Goal: Feedback & Contribution: Submit feedback/report problem

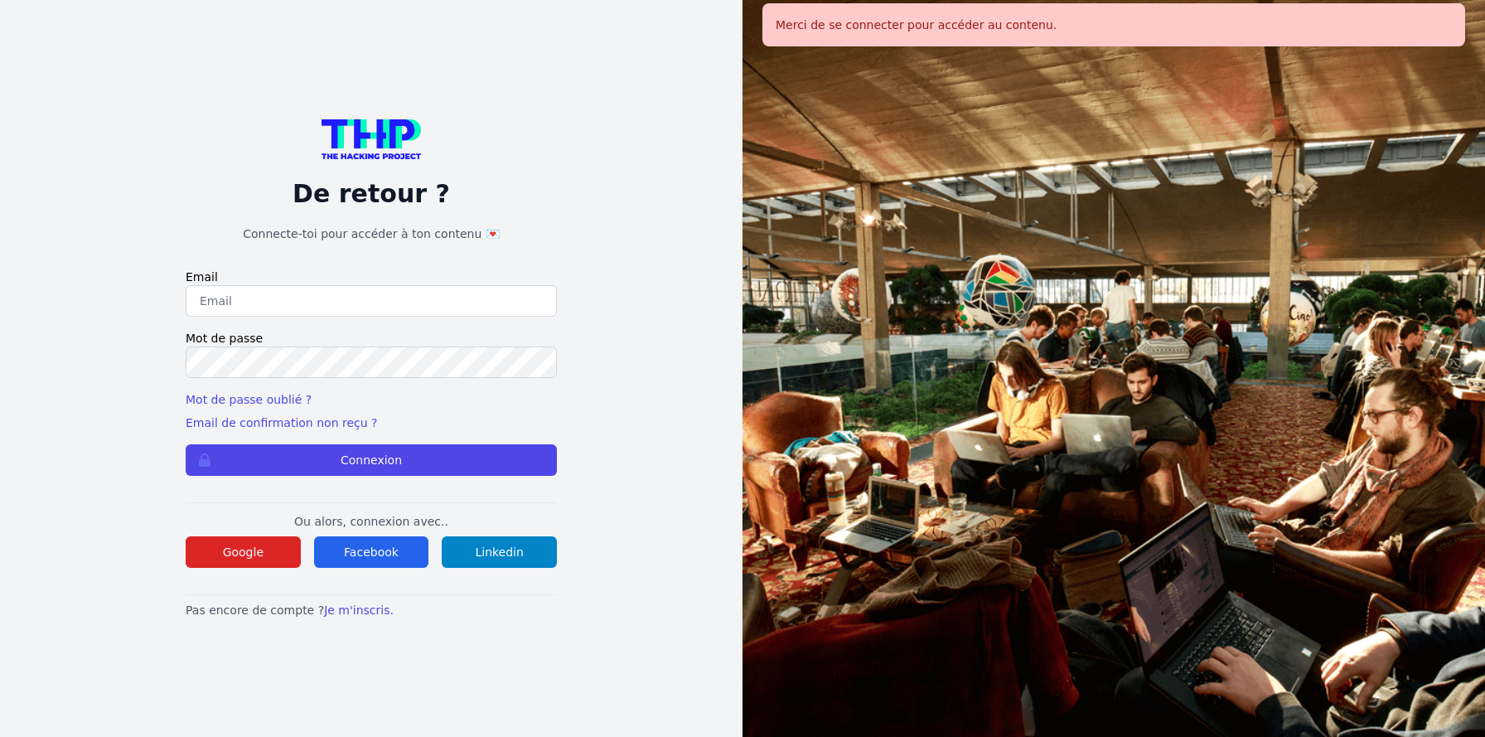
type input "jruelle@hotmail.fr"
click at [401, 460] on button "Connexion" at bounding box center [371, 459] width 371 height 31
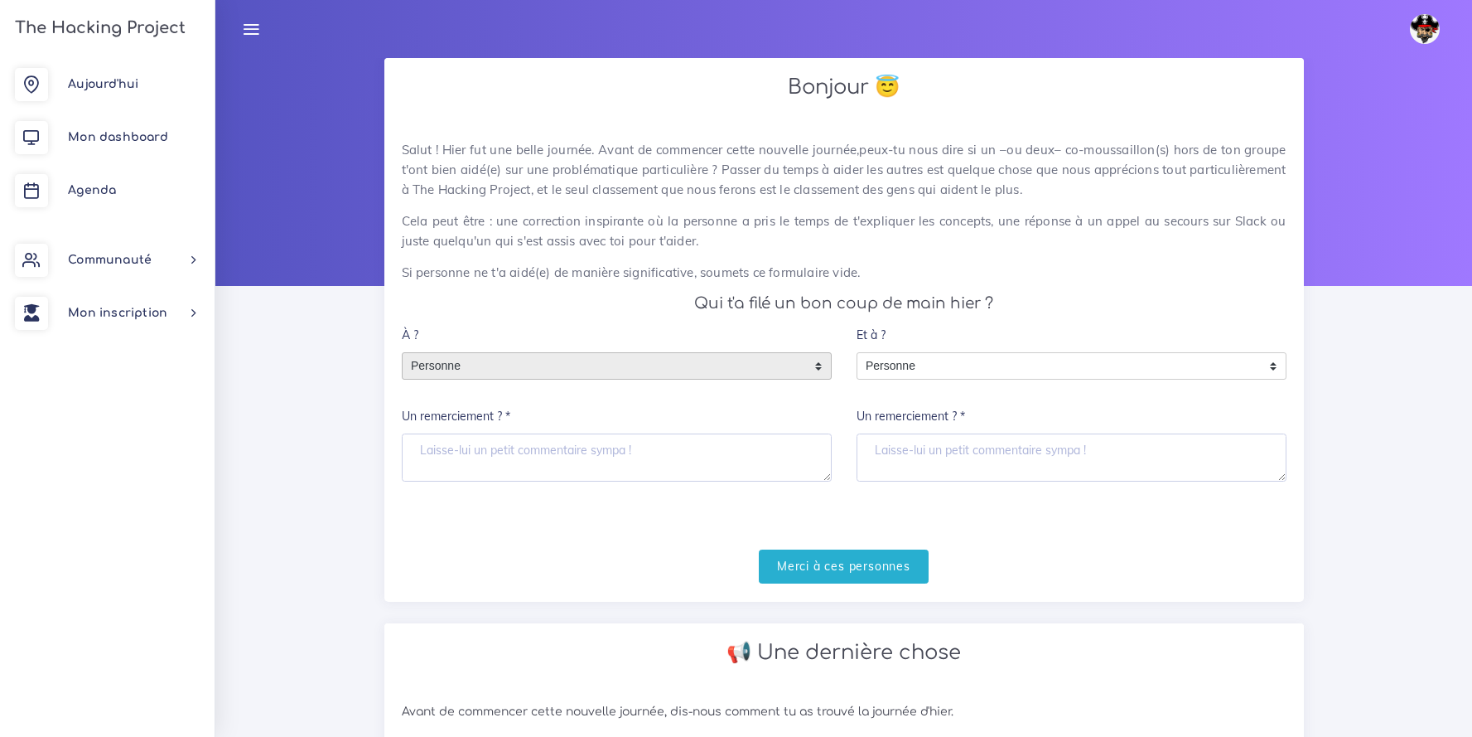
click at [734, 379] on div "Personne" at bounding box center [617, 366] width 430 height 28
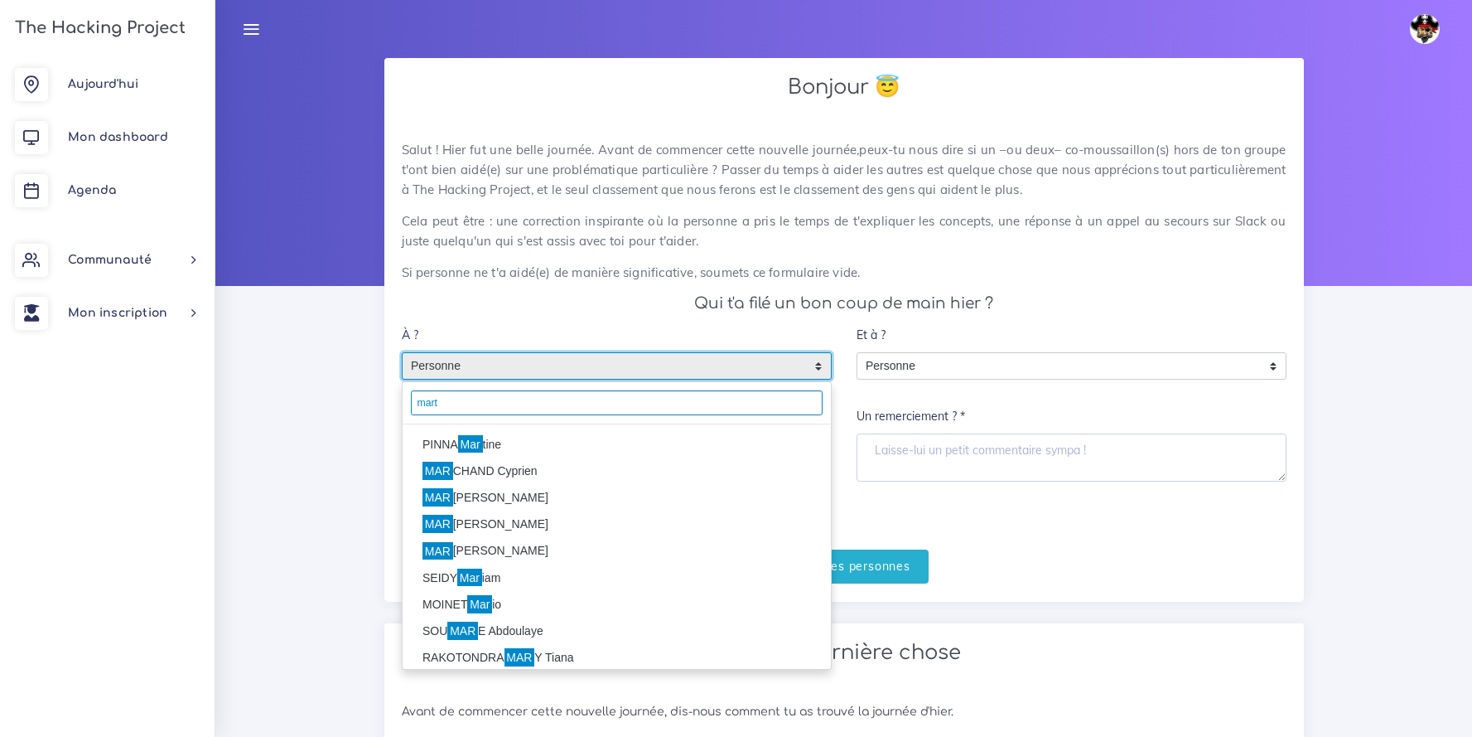
type input "mart"
click at [514, 446] on li "PINNA Mar tine" at bounding box center [617, 444] width 428 height 27
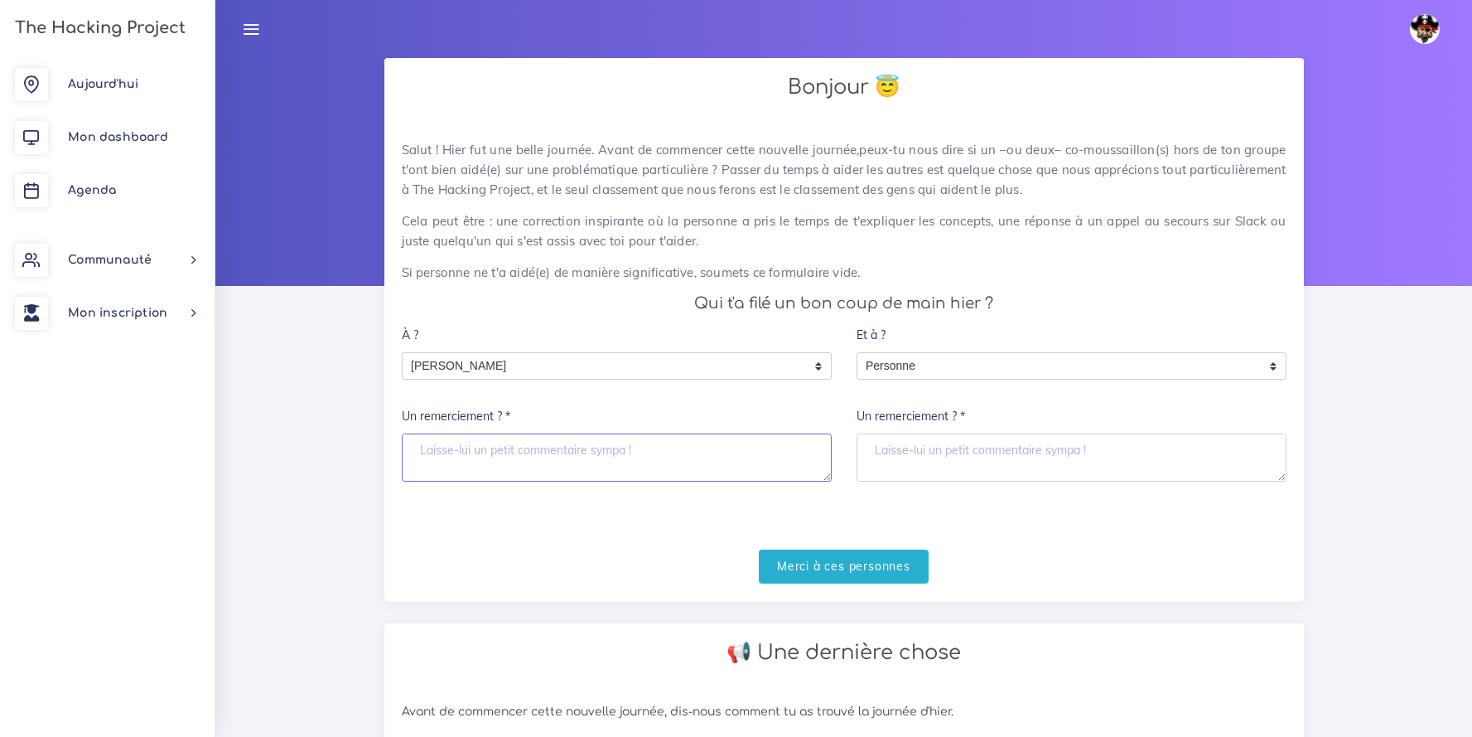
click at [522, 461] on textarea "Un remerciement ? *" at bounding box center [617, 457] width 430 height 48
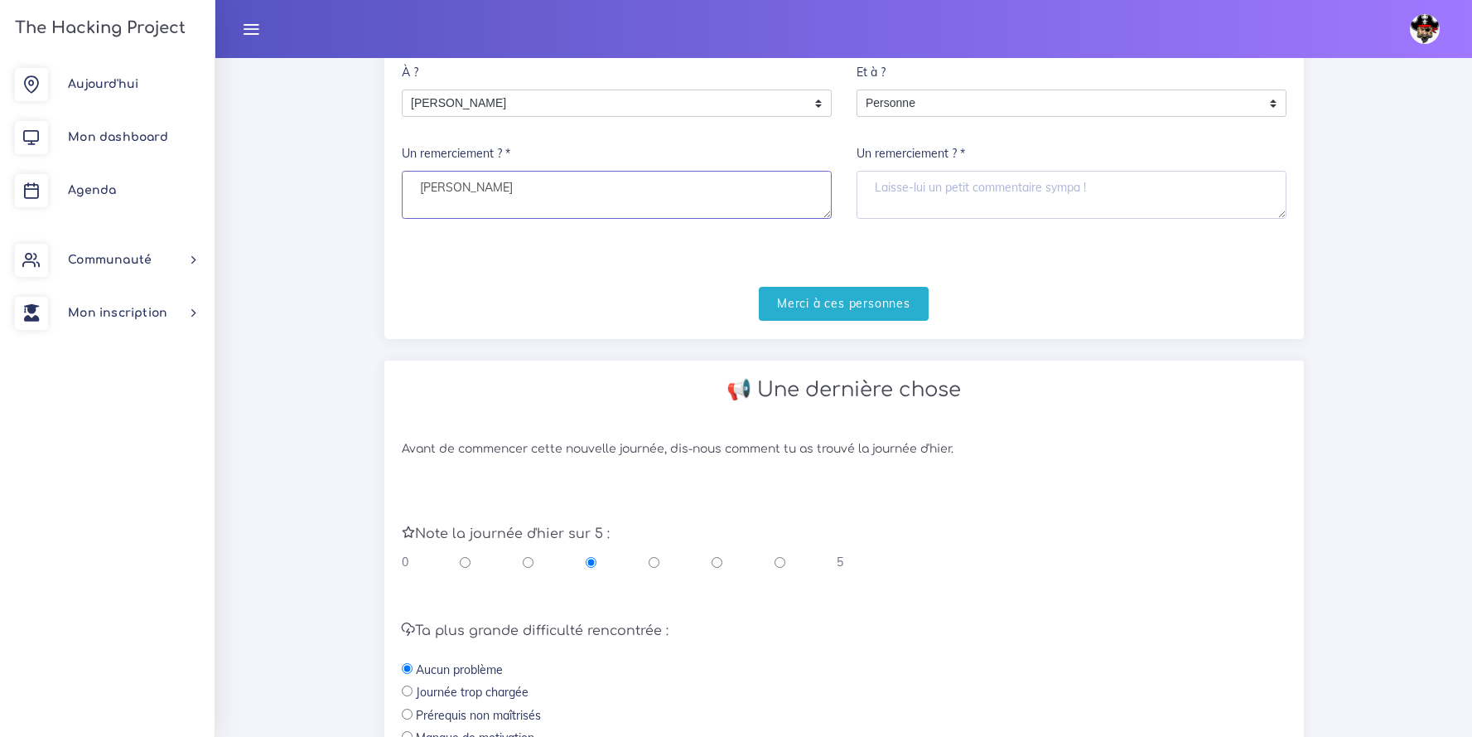
scroll to position [265, 0]
type textarea "Merci Martine"
click at [805, 292] on input "Merci à ces personnes" at bounding box center [844, 301] width 170 height 34
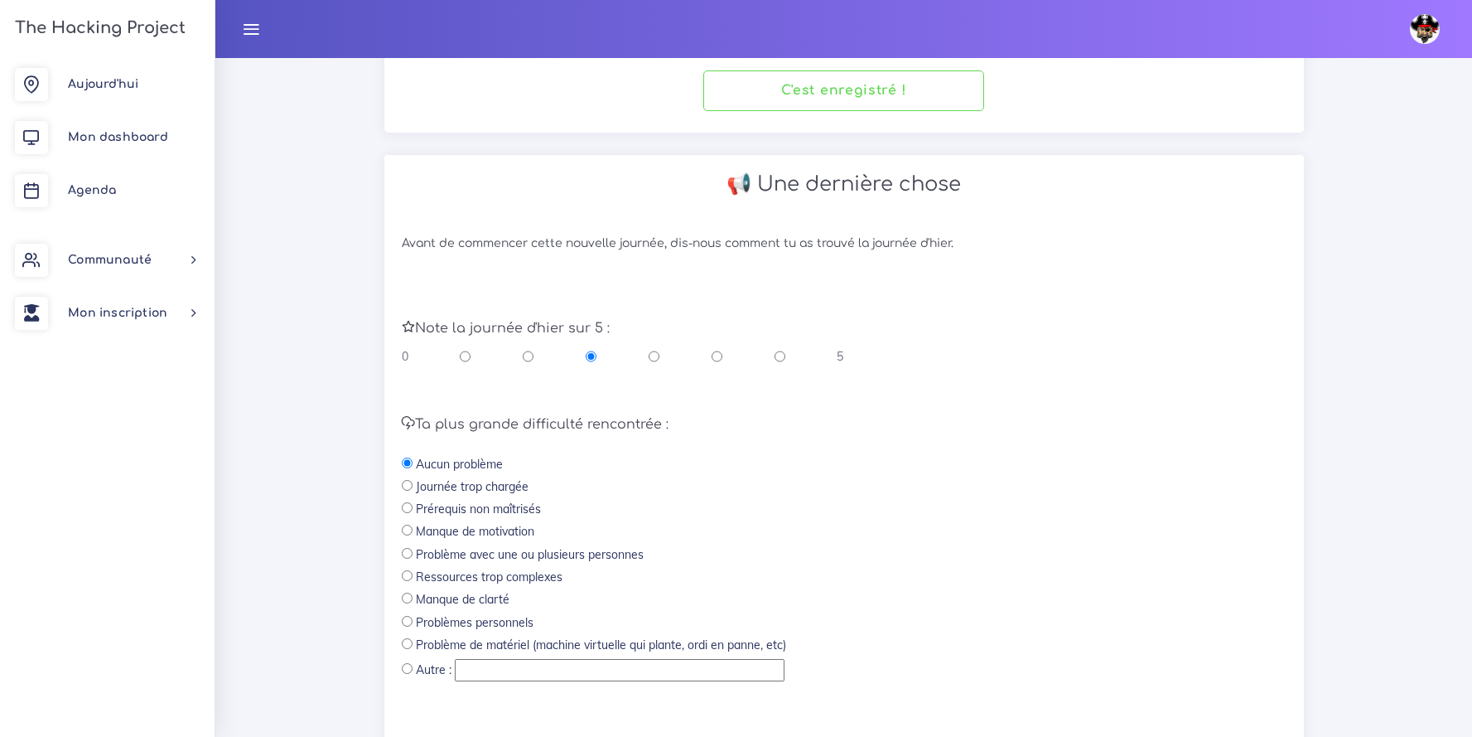
click at [779, 359] on input "radio" at bounding box center [780, 356] width 11 height 17
radio input "true"
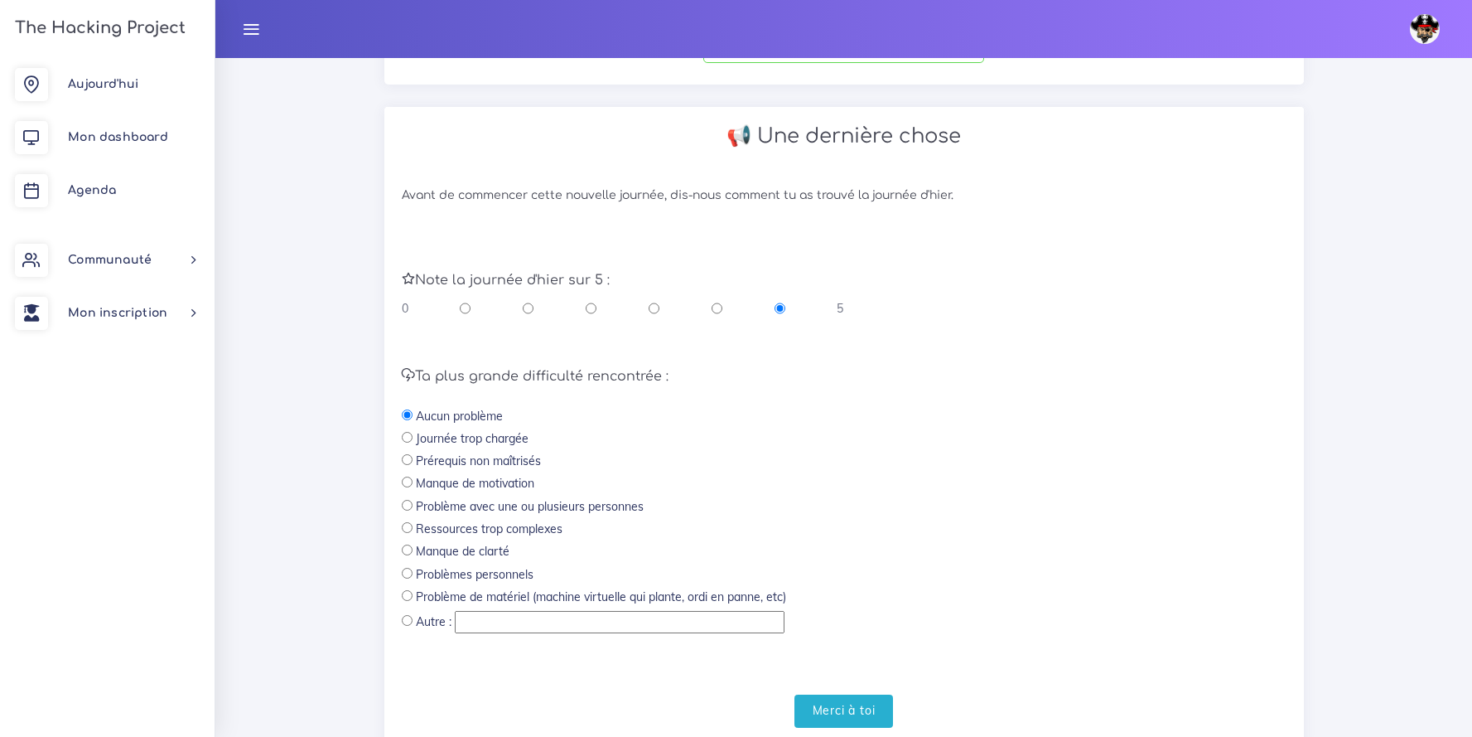
scroll to position [370, 0]
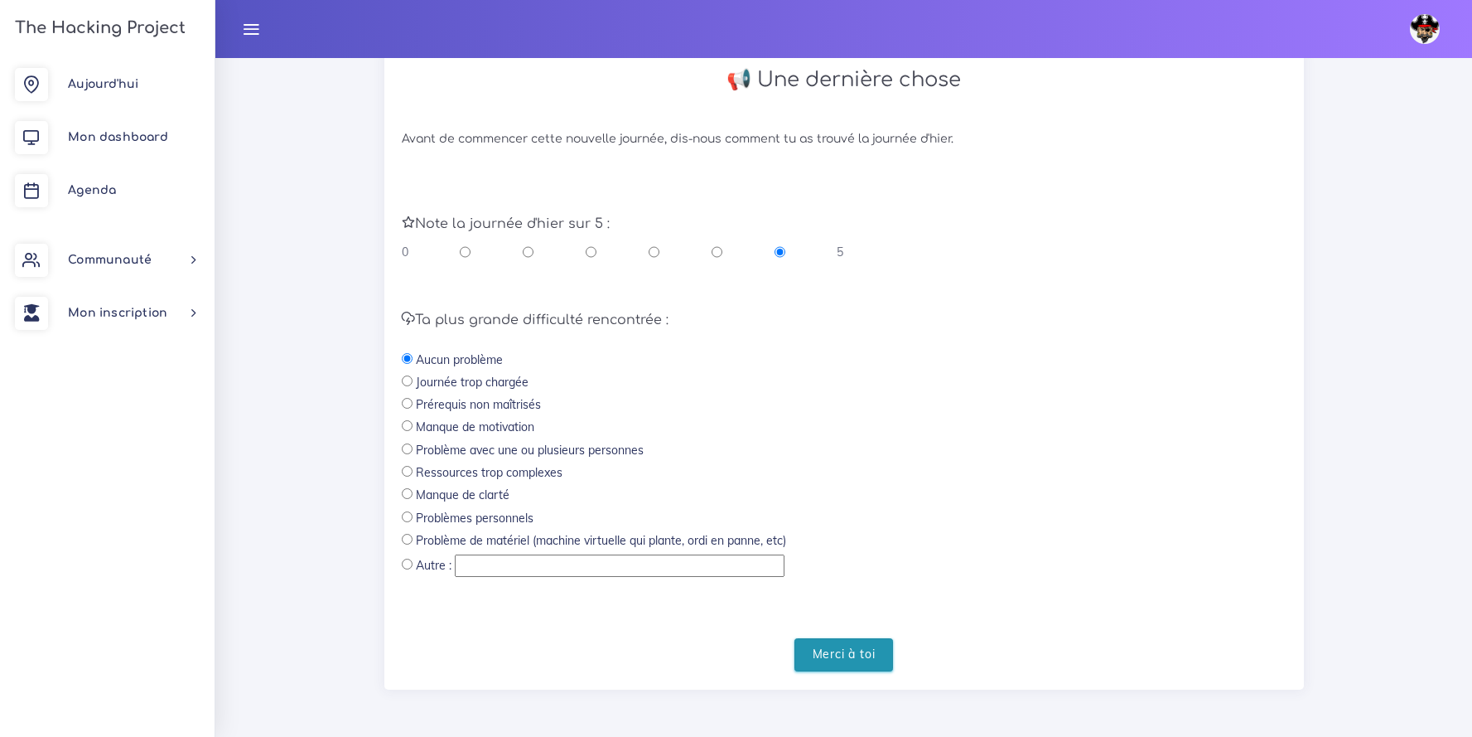
click at [846, 653] on input "Merci à toi" at bounding box center [844, 655] width 99 height 34
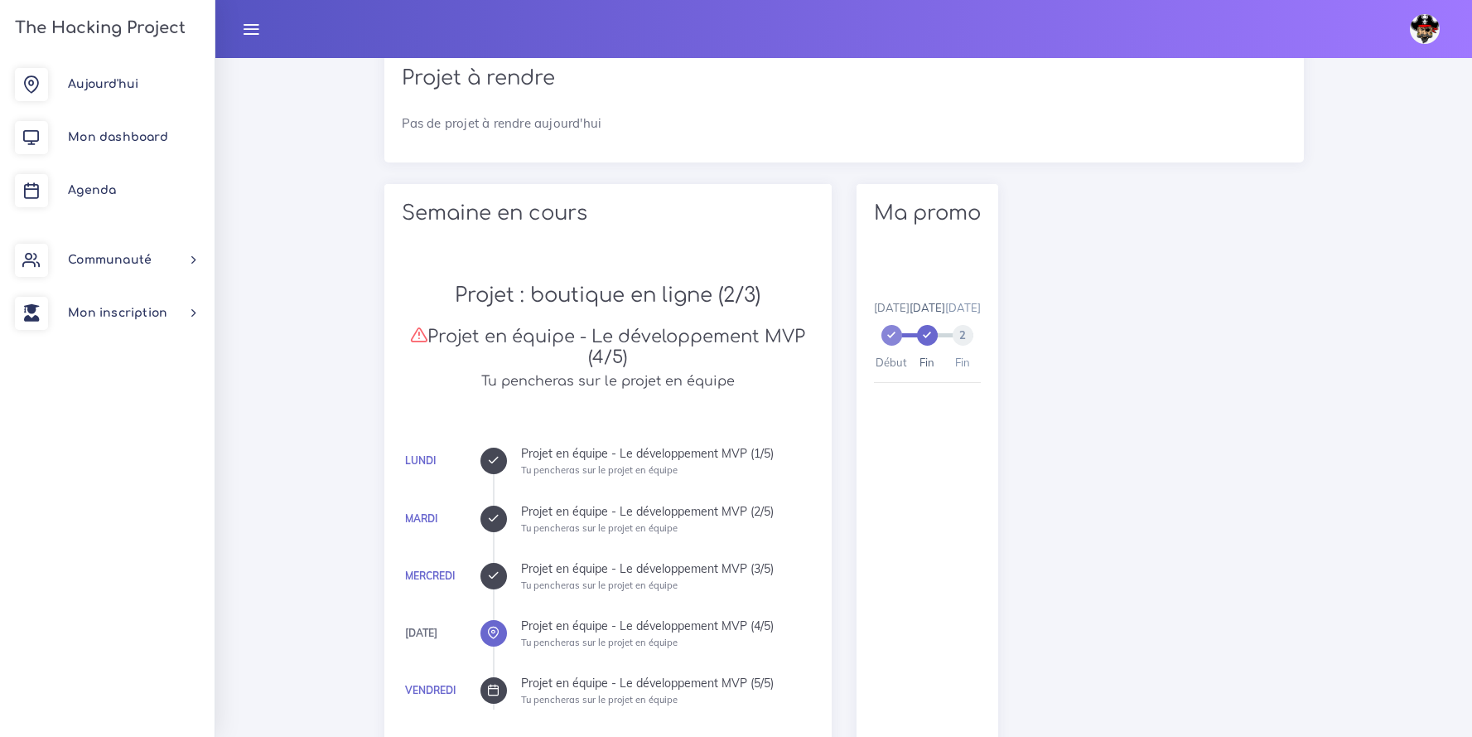
scroll to position [514, 0]
